Goal: Book appointment/travel/reservation

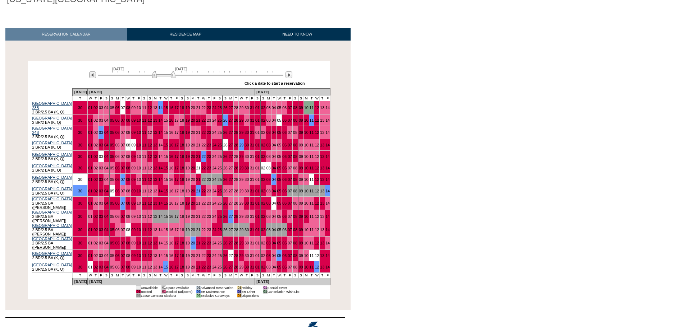
scroll to position [89, 0]
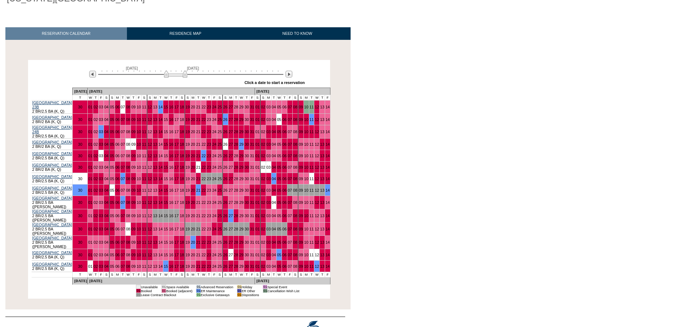
drag, startPoint x: 171, startPoint y: 78, endPoint x: 184, endPoint y: 80, distance: 12.5
click at [184, 80] on div "December 19, 2025 February 2, 2026 » Apply these dates to all the calendars on …" at bounding box center [179, 75] width 298 height 26
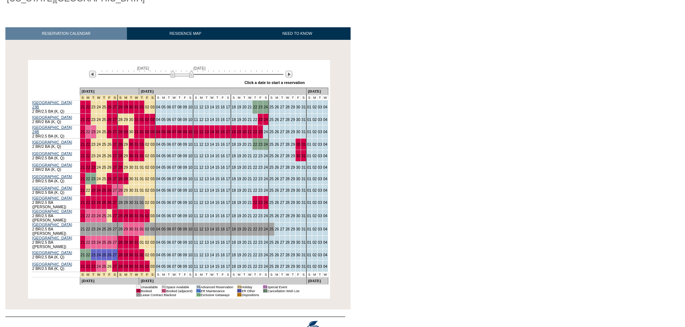
drag, startPoint x: 184, startPoint y: 78, endPoint x: 192, endPoint y: 76, distance: 7.8
click at [192, 76] on img at bounding box center [181, 73] width 23 height 7
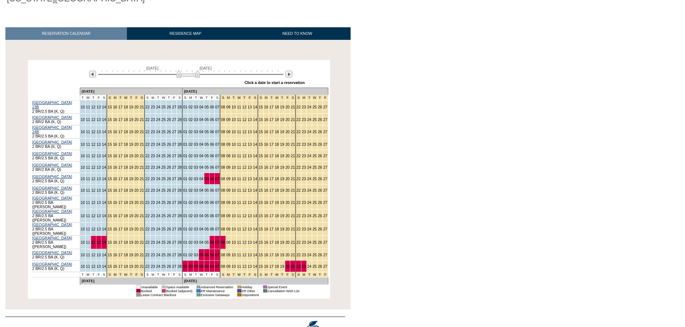
drag, startPoint x: 192, startPoint y: 76, endPoint x: 197, endPoint y: 75, distance: 5.0
click at [197, 75] on img at bounding box center [187, 73] width 23 height 7
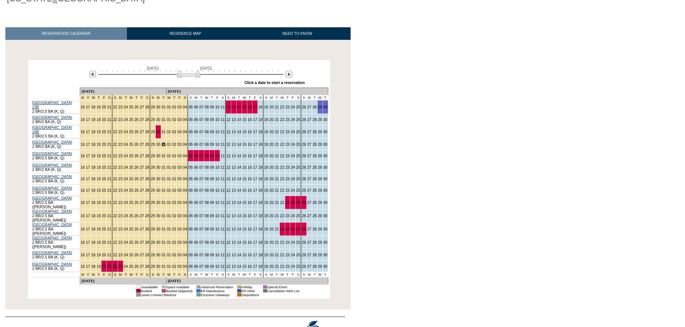
click at [161, 143] on link "31" at bounding box center [163, 144] width 4 height 4
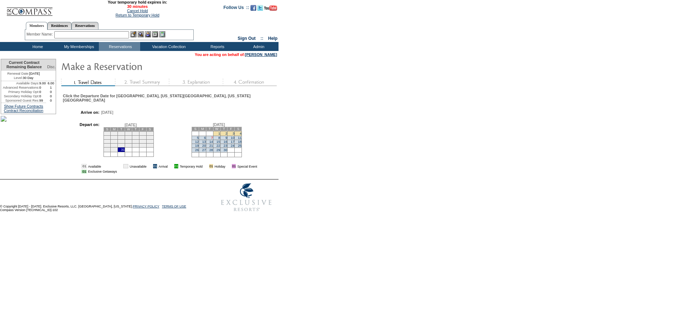
click at [213, 140] on link "7" at bounding box center [212, 138] width 2 height 4
